Goal: Task Accomplishment & Management: Manage account settings

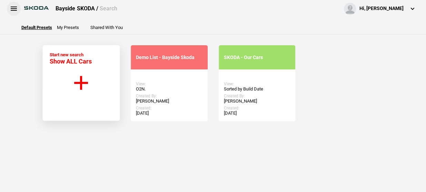
click at [11, 8] on button at bounding box center [14, 9] width 14 height 14
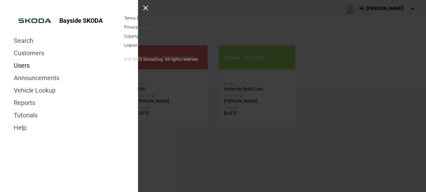
click at [28, 64] on link "Users" at bounding box center [69, 65] width 110 height 12
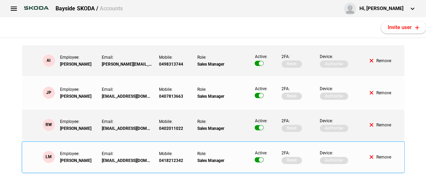
click at [376, 156] on button "Remove" at bounding box center [380, 157] width 22 height 4
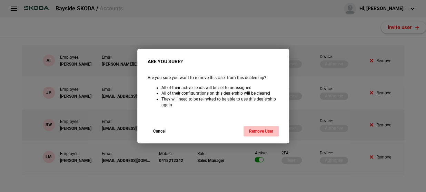
click at [265, 129] on button "Remove User" at bounding box center [260, 131] width 35 height 10
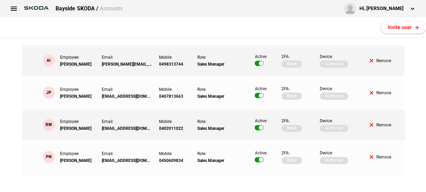
drag, startPoint x: 351, startPoint y: 0, endPoint x: 190, endPoint y: 41, distance: 166.9
click at [190, 41] on div at bounding box center [213, 41] width 393 height 7
